Goal: Task Accomplishment & Management: Use online tool/utility

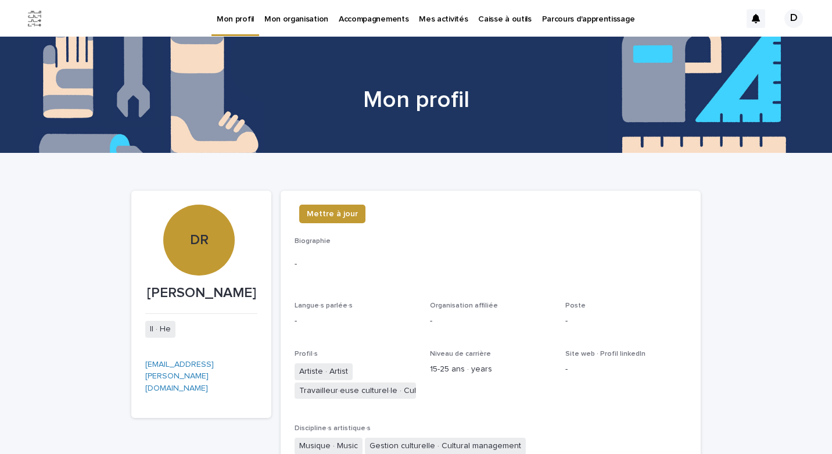
click at [495, 21] on p "Caisse à outils" at bounding box center [504, 12] width 53 height 24
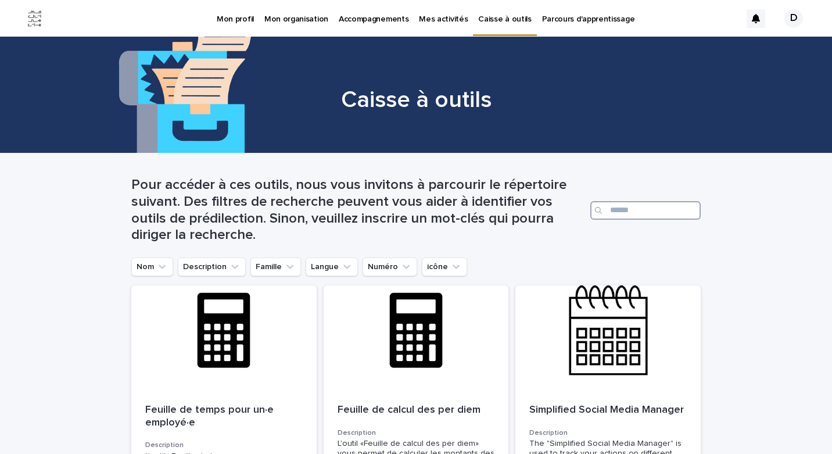
click at [628, 208] on input "Search" at bounding box center [645, 210] width 110 height 19
type input "******"
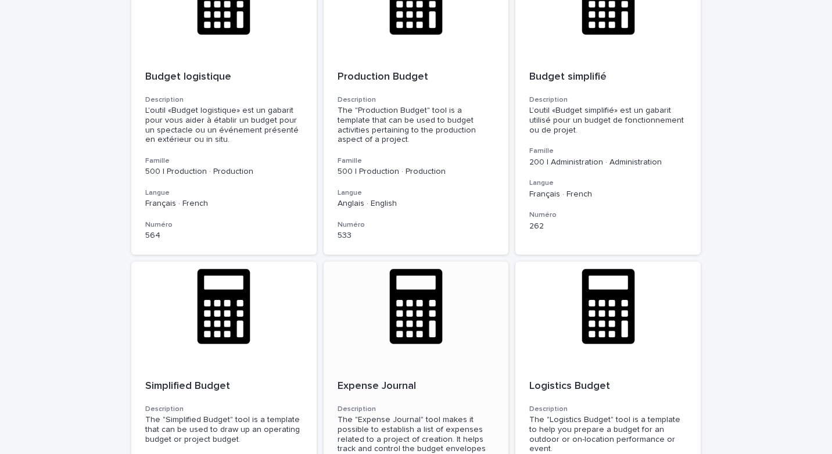
scroll to position [186, 0]
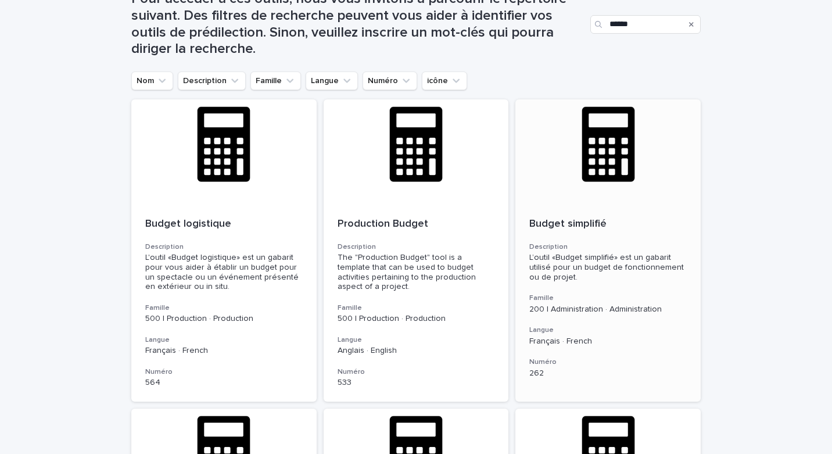
click at [620, 242] on h3 "Description" at bounding box center [607, 246] width 157 height 9
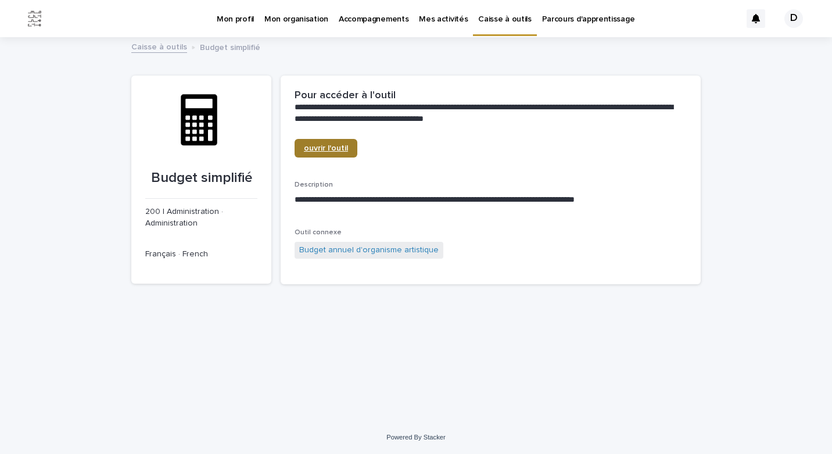
click at [340, 152] on span "ouvrir l'outil" at bounding box center [326, 148] width 44 height 8
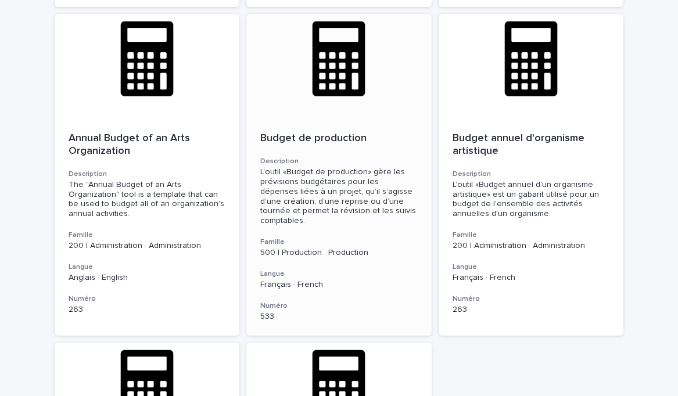
scroll to position [901, 0]
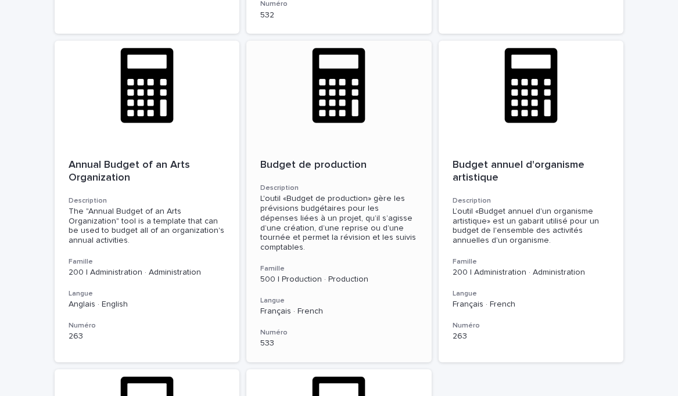
click at [341, 138] on div at bounding box center [338, 93] width 185 height 105
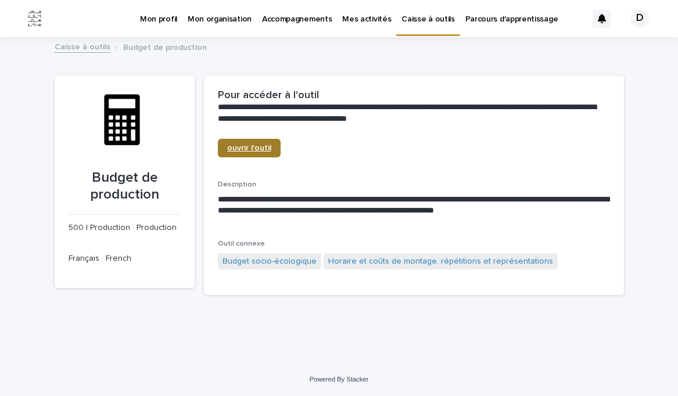
click at [253, 153] on link "ouvrir l'outil" at bounding box center [249, 148] width 63 height 19
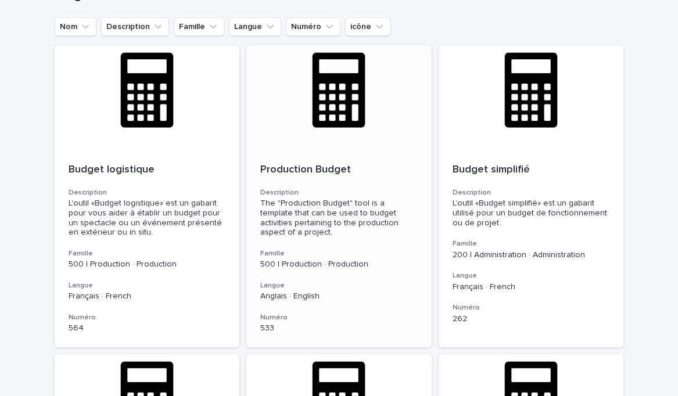
scroll to position [269, 0]
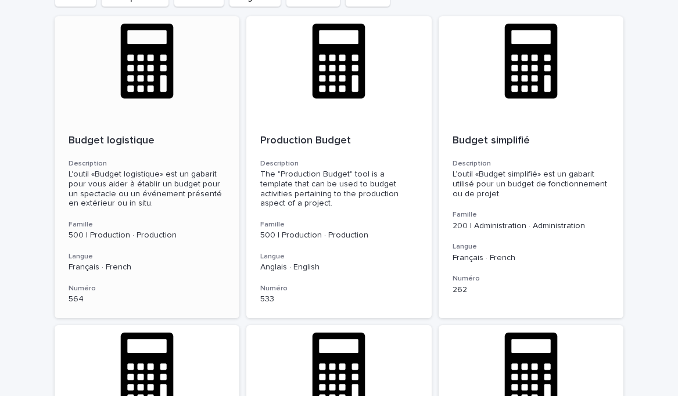
click at [128, 142] on p "Budget logistique" at bounding box center [147, 141] width 157 height 13
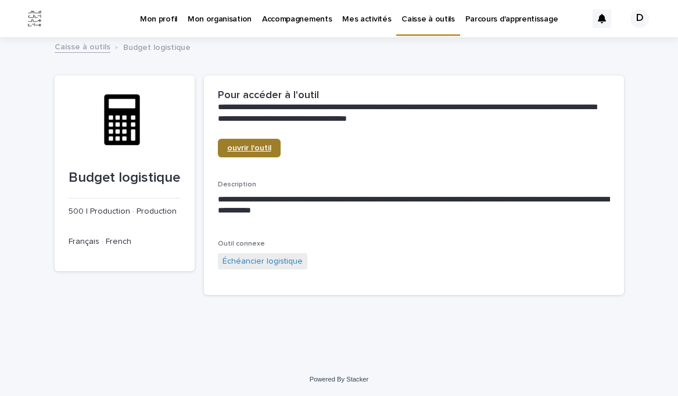
click at [257, 145] on span "ouvrir l'outil" at bounding box center [249, 148] width 44 height 8
